Goal: Task Accomplishment & Management: Use online tool/utility

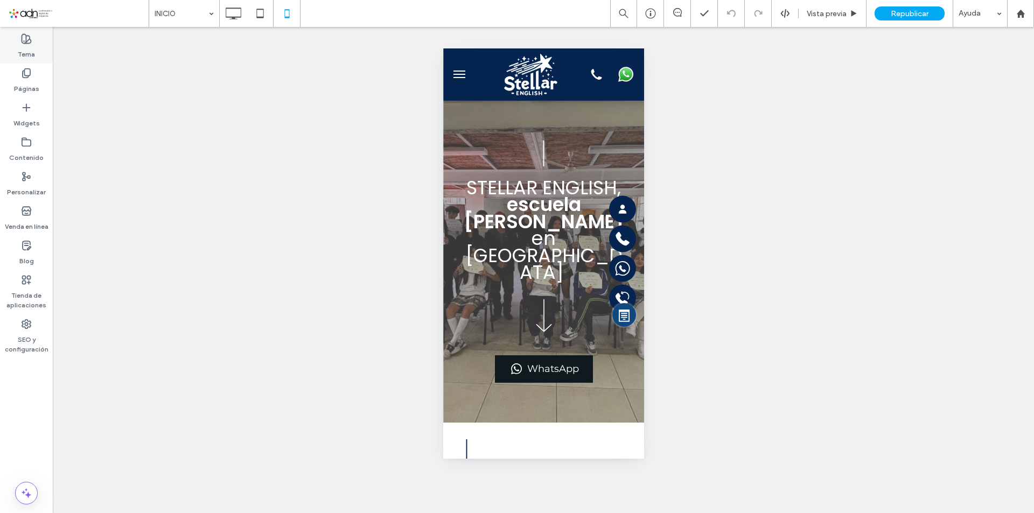
click at [22, 39] on use at bounding box center [26, 38] width 9 height 9
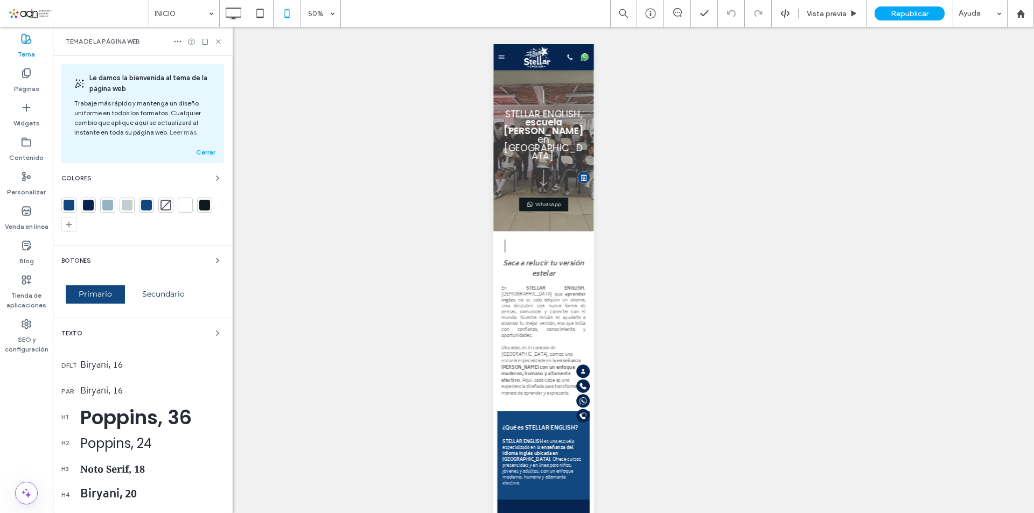
click at [90, 206] on div at bounding box center [88, 205] width 11 height 11
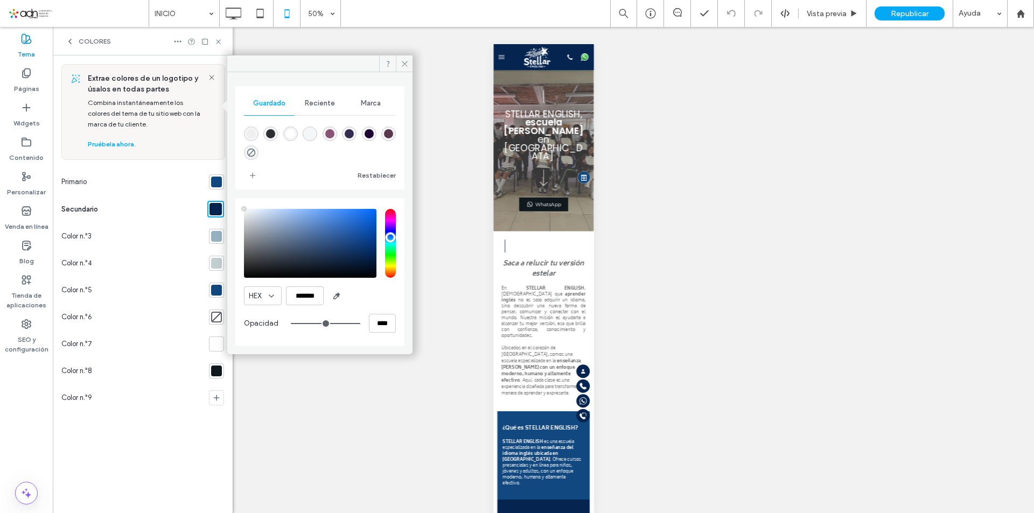
type input "****"
click at [24, 296] on label "Tienda de aplicaciones" at bounding box center [26, 297] width 53 height 25
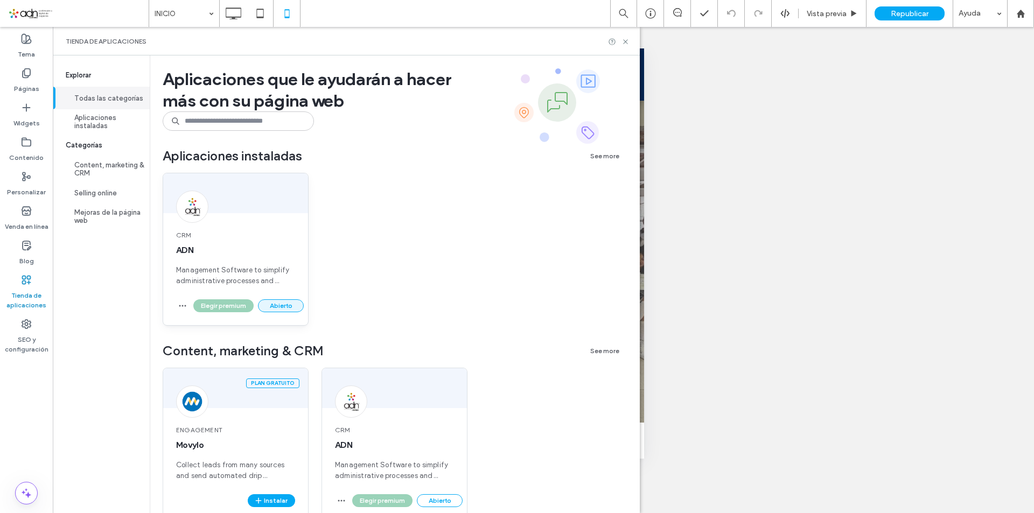
click at [287, 307] on button "Abierto" at bounding box center [281, 305] width 46 height 13
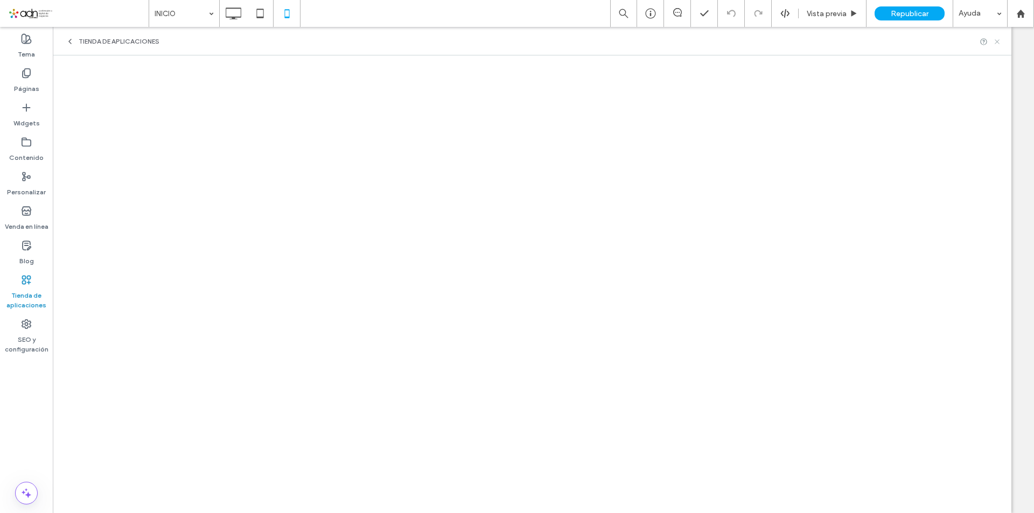
click at [996, 41] on icon at bounding box center [997, 42] width 8 height 8
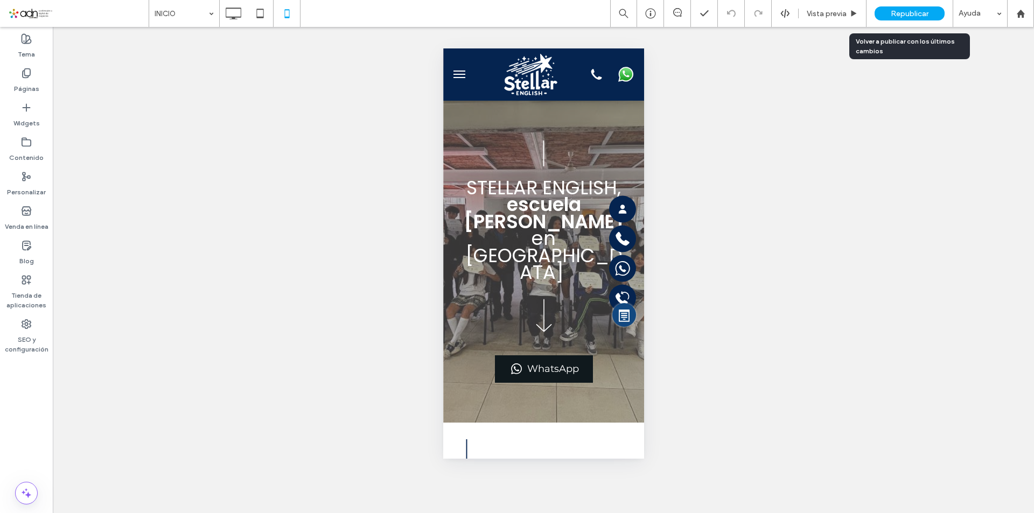
click at [902, 12] on span "Republicar" at bounding box center [910, 13] width 38 height 9
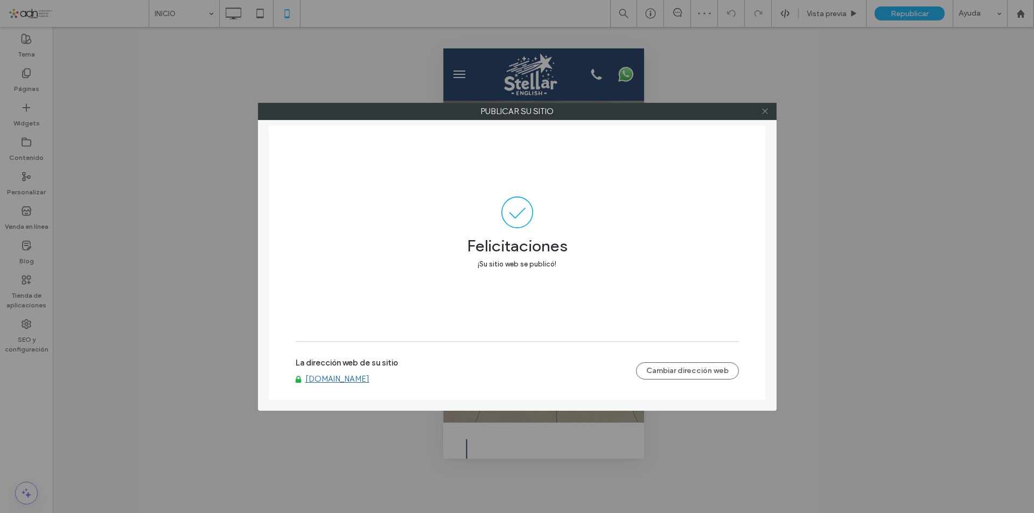
click at [761, 110] on div at bounding box center [765, 111] width 16 height 16
click at [764, 109] on icon at bounding box center [765, 111] width 8 height 8
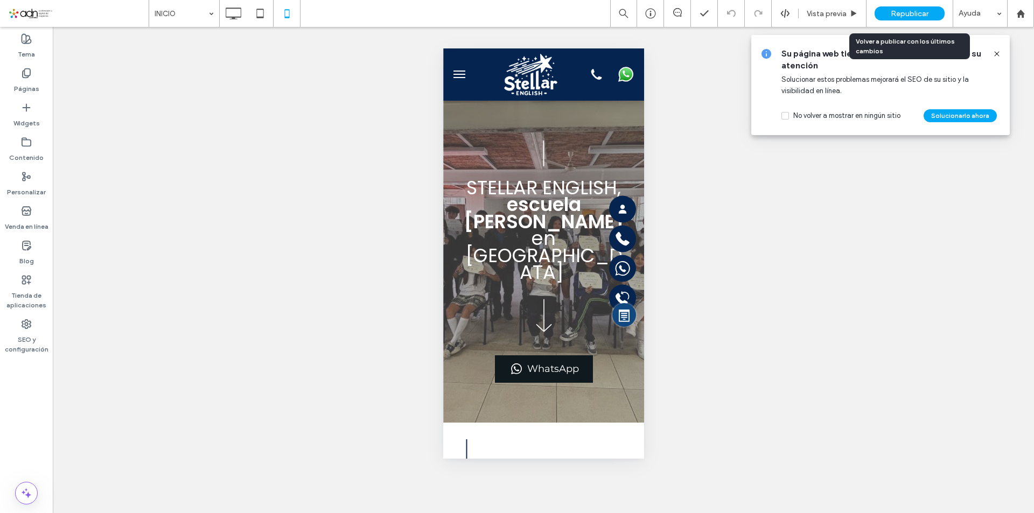
click at [907, 16] on span "Republicar" at bounding box center [910, 13] width 38 height 9
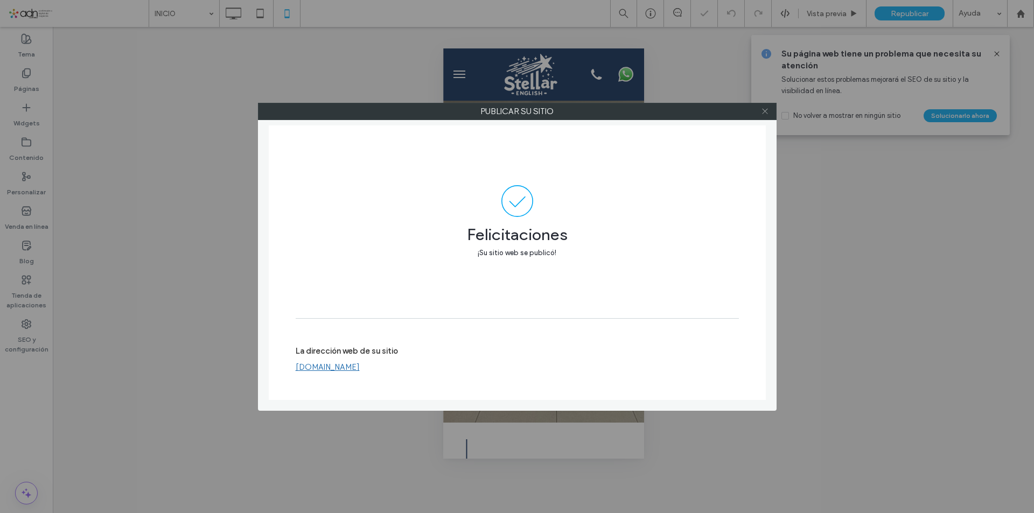
click at [763, 111] on icon at bounding box center [765, 111] width 8 height 8
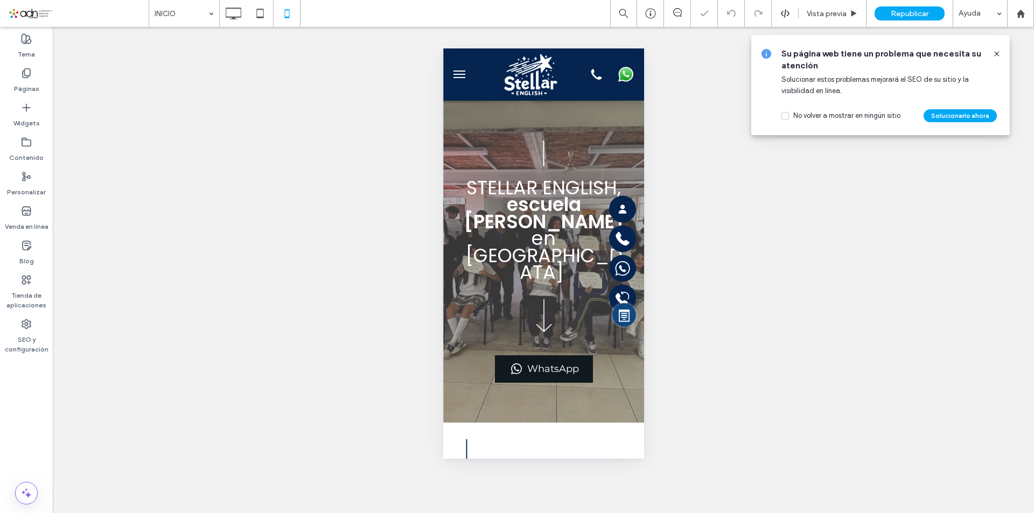
click at [998, 54] on icon at bounding box center [997, 54] width 9 height 9
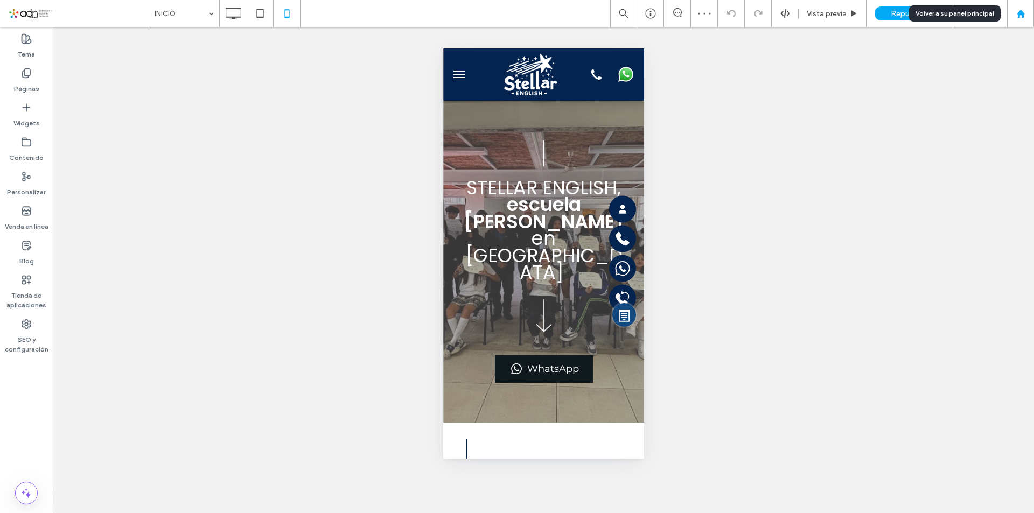
click at [1021, 18] on icon at bounding box center [1020, 13] width 9 height 9
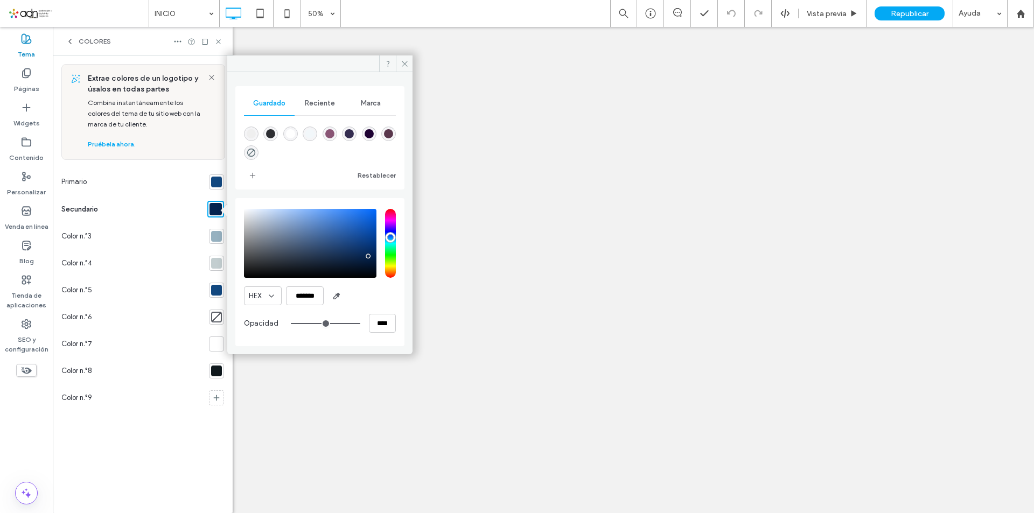
click at [282, 414] on div "Hacer visible? Sí Hacer visible? Sí Hacer visible? Sí" at bounding box center [543, 270] width 981 height 486
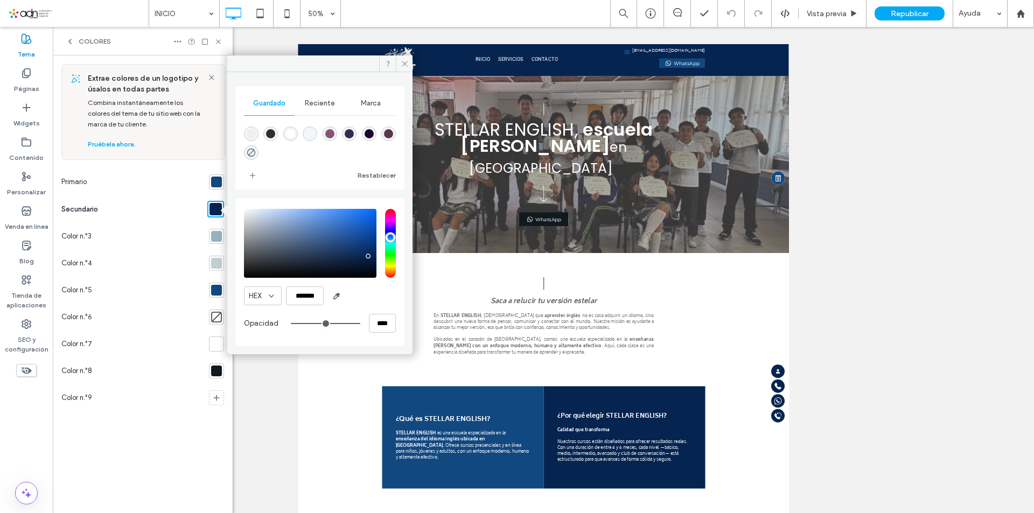
click at [261, 378] on div "Hacer visible? Sí Hacer visible? Sí Hacer visible? Sí" at bounding box center [543, 270] width 981 height 486
click at [406, 67] on icon at bounding box center [405, 64] width 8 height 8
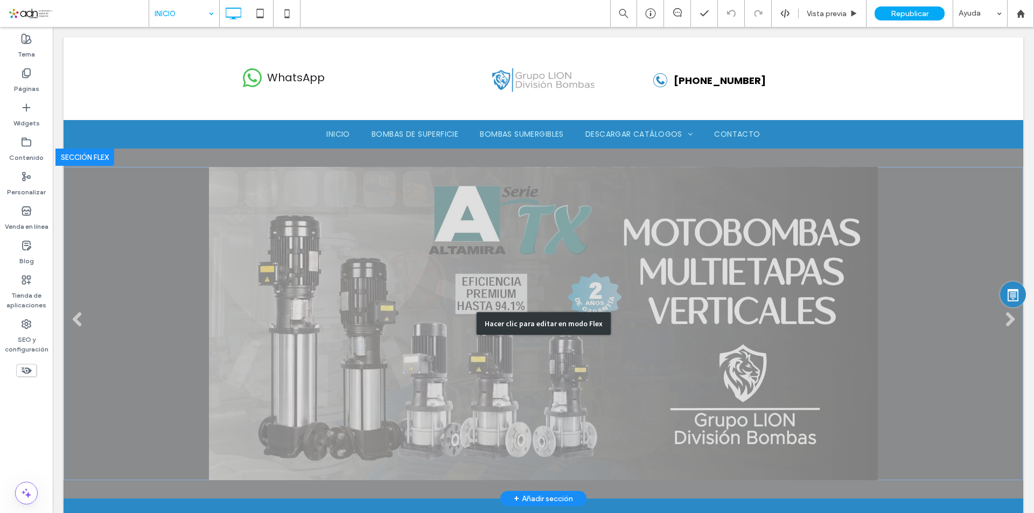
drag, startPoint x: 155, startPoint y: 300, endPoint x: 301, endPoint y: 338, distance: 151.3
click at [155, 300] on div "Hacer clic para editar en modo Flex" at bounding box center [544, 324] width 960 height 350
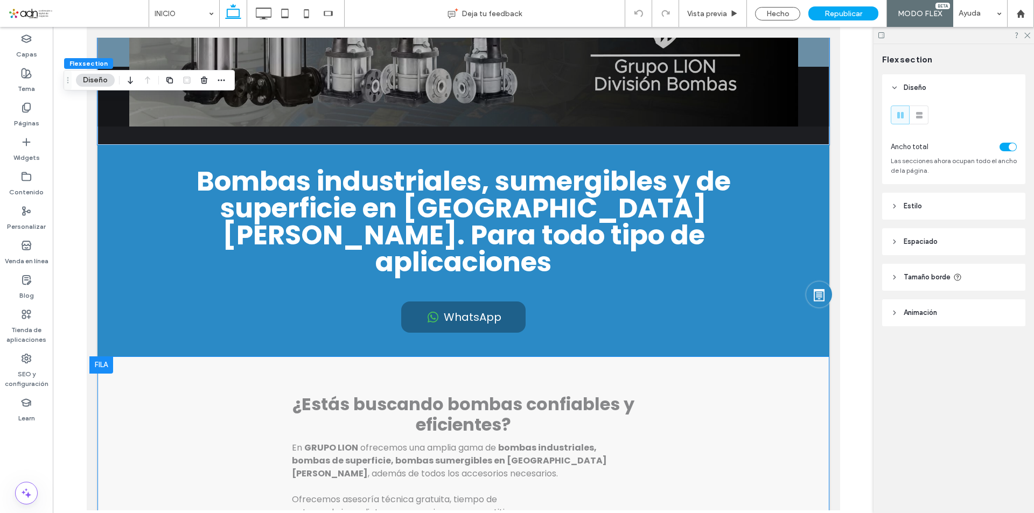
scroll to position [377, 0]
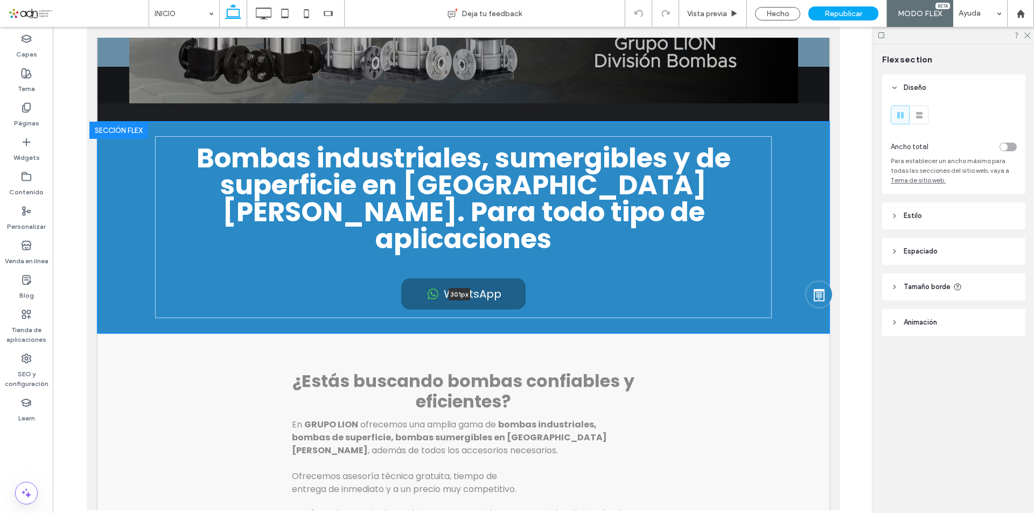
drag, startPoint x: 265, startPoint y: 305, endPoint x: 269, endPoint y: 281, distance: 24.6
click at [269, 281] on div "Bombas industriales, sumergibles y de superficie en San Luis Potosí. Para todo …" at bounding box center [463, 227] width 732 height 211
type input "***"
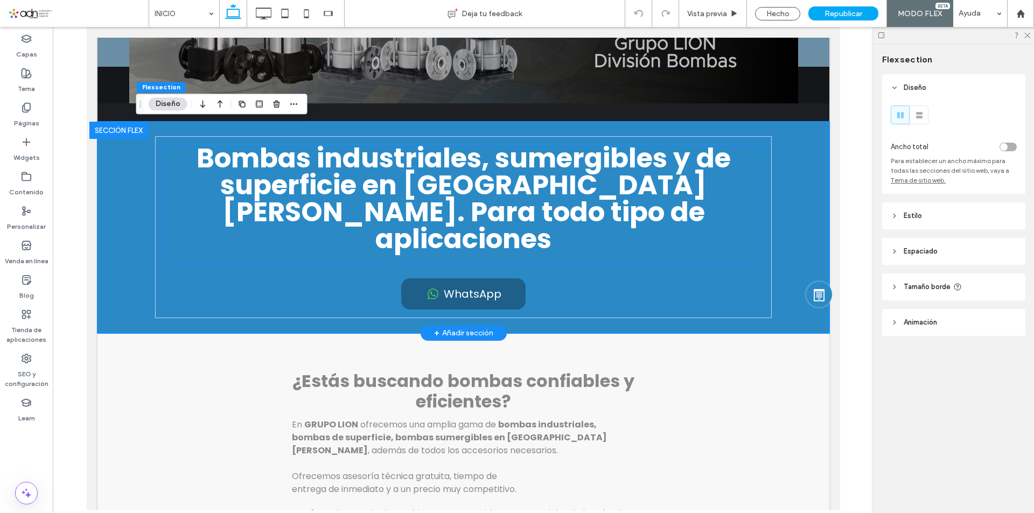
click at [292, 171] on span "Bombas industriales, sumergibles y de superficie en San Luis Potosí. Para todo …" at bounding box center [463, 198] width 534 height 119
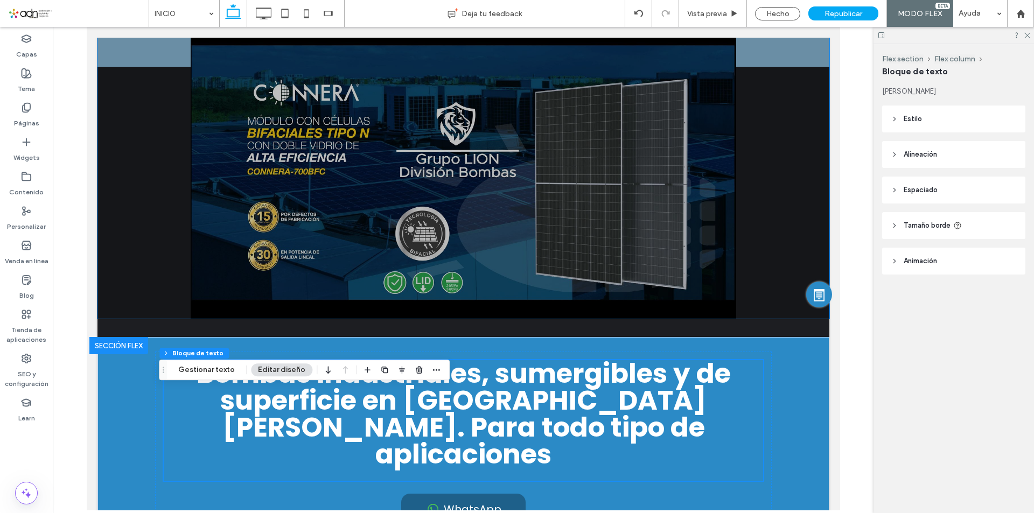
scroll to position [0, 0]
